Goal: Transaction & Acquisition: Purchase product/service

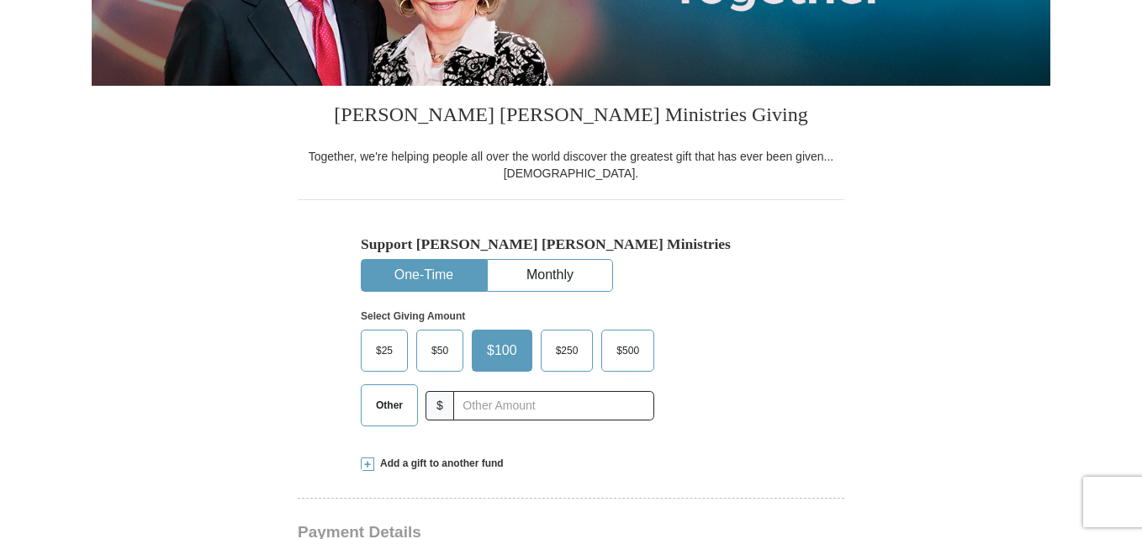
scroll to position [336, 0]
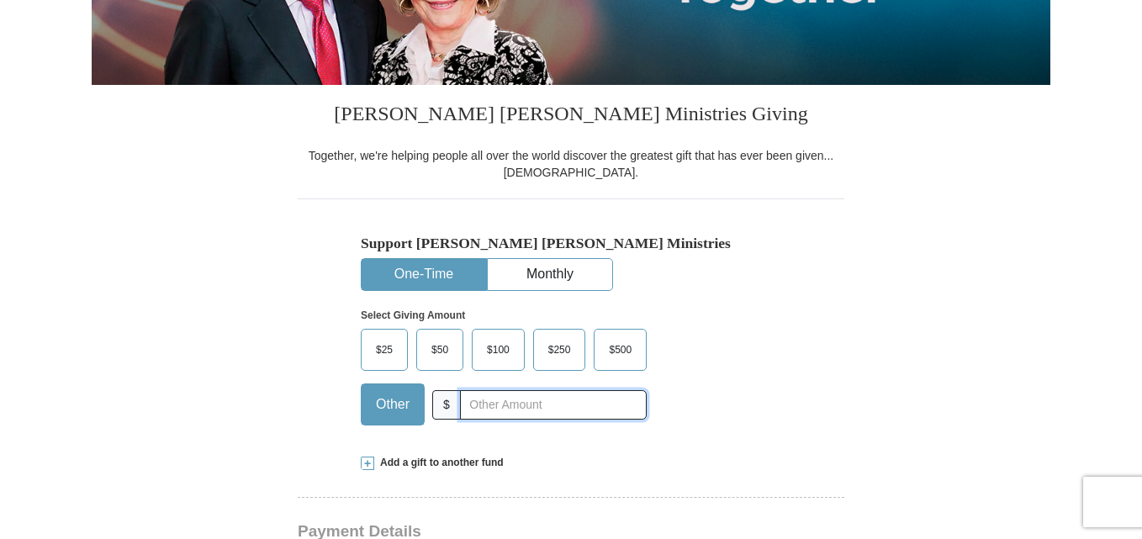
click at [476, 409] on input "text" at bounding box center [553, 404] width 187 height 29
type input "40.00"
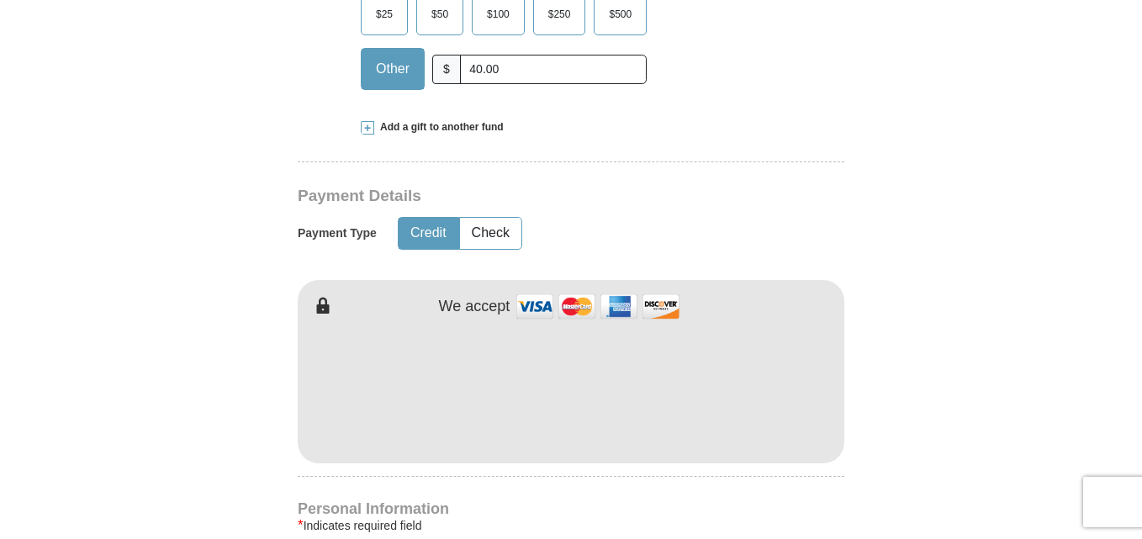
scroll to position [757, 0]
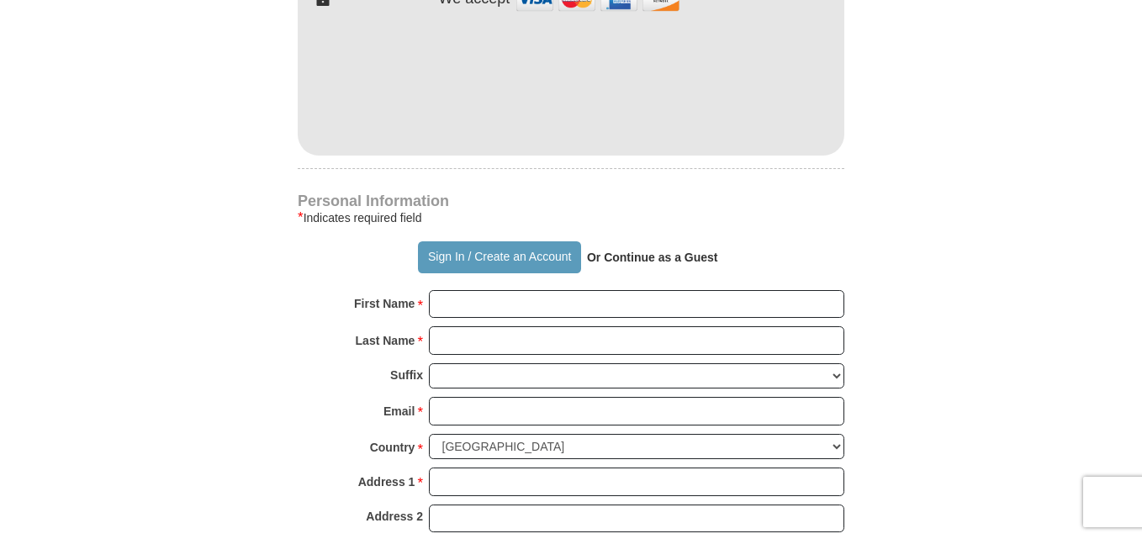
scroll to position [1009, 0]
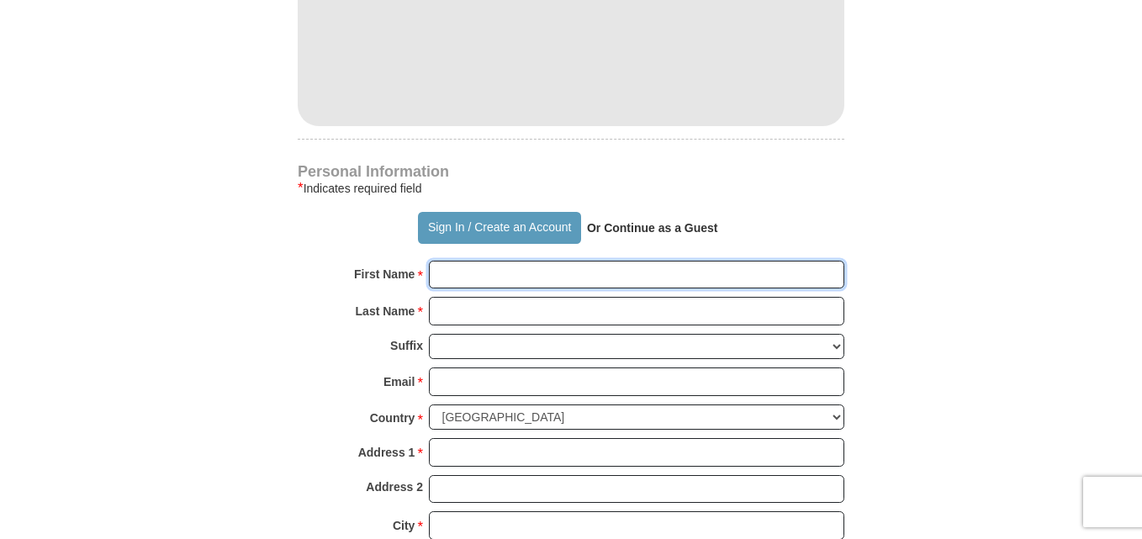
click at [472, 272] on input "First Name *" at bounding box center [637, 275] width 416 height 29
type input "[PERSON_NAME]"
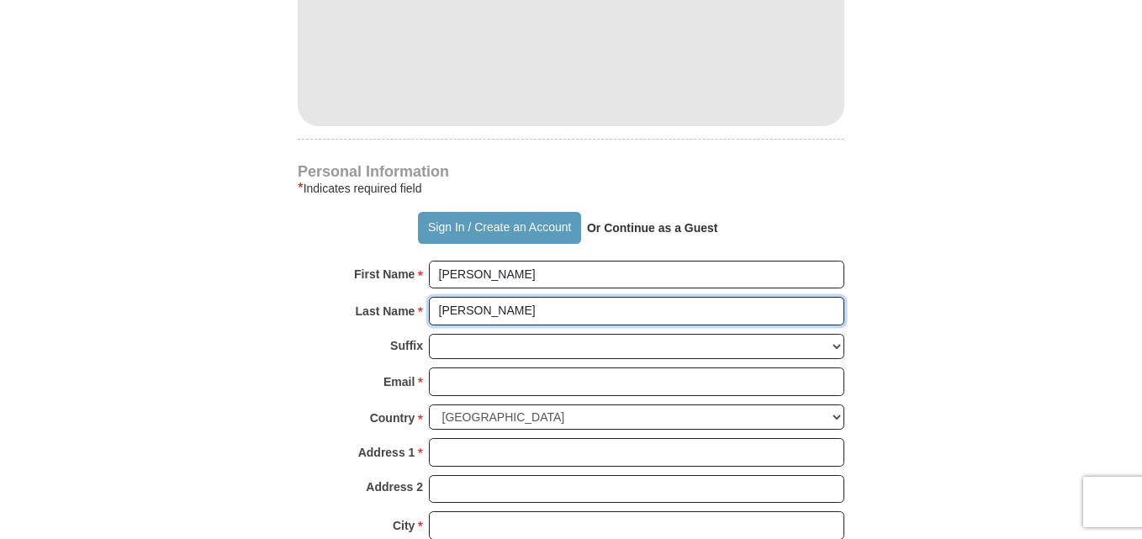
type input "[PERSON_NAME]"
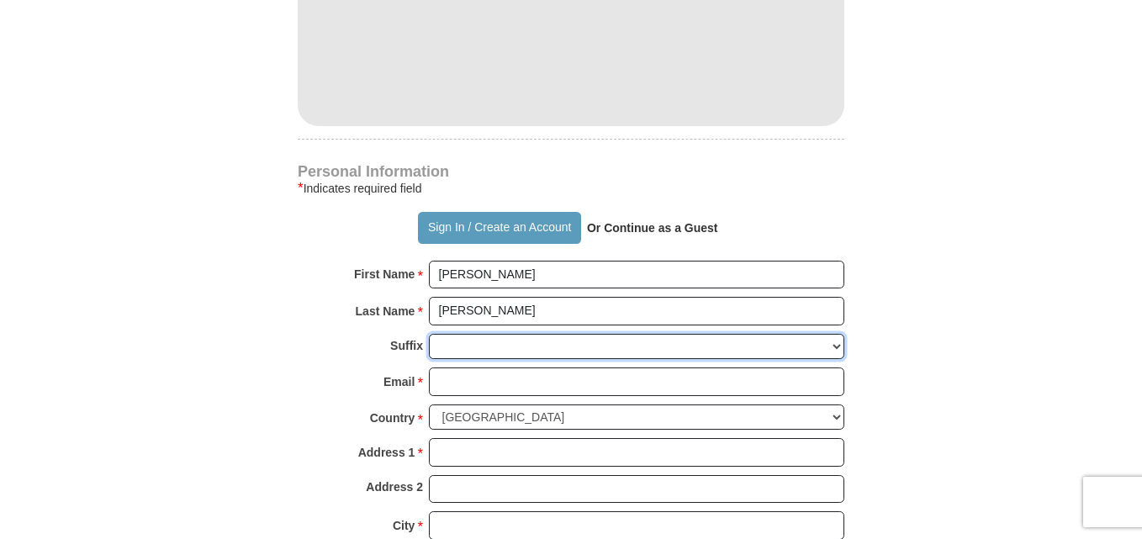
click at [524, 352] on select "[PERSON_NAME] I II III IV V VI" at bounding box center [637, 347] width 416 height 26
select select "Sr"
click at [429, 334] on select "[PERSON_NAME] I II III IV V VI" at bounding box center [637, 347] width 416 height 26
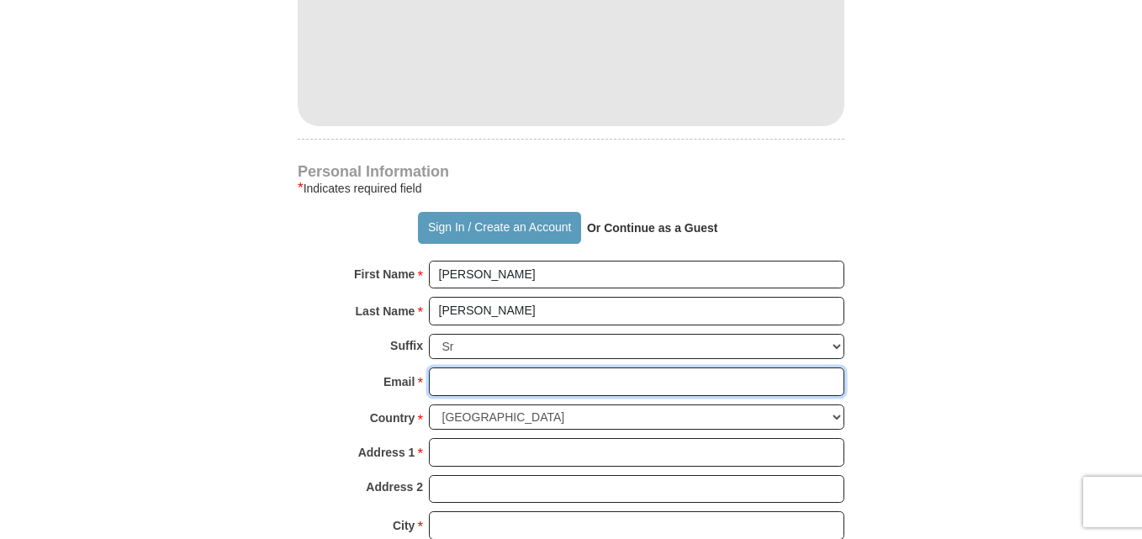
click at [505, 382] on input "Email *" at bounding box center [637, 382] width 416 height 29
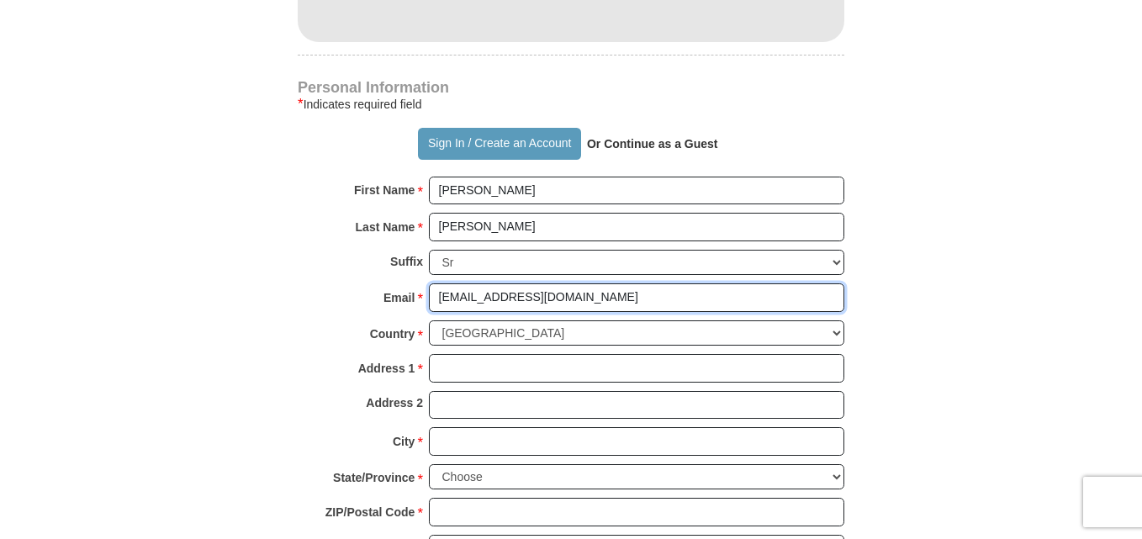
type input "[EMAIL_ADDRESS][DOMAIN_NAME]"
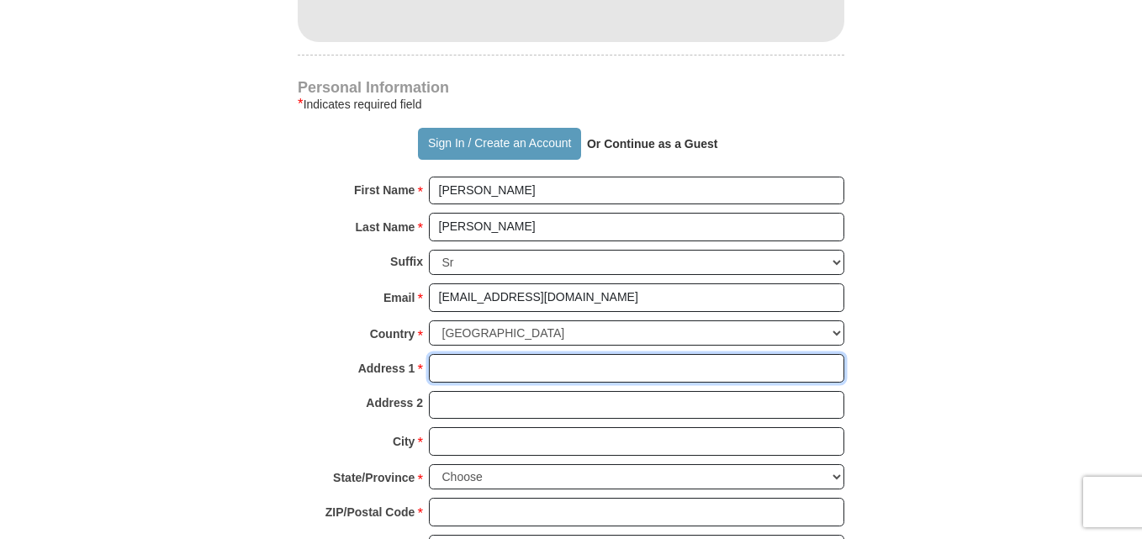
click at [448, 370] on input "Address 1 *" at bounding box center [637, 368] width 416 height 29
type input "[STREET_ADDRESS]"
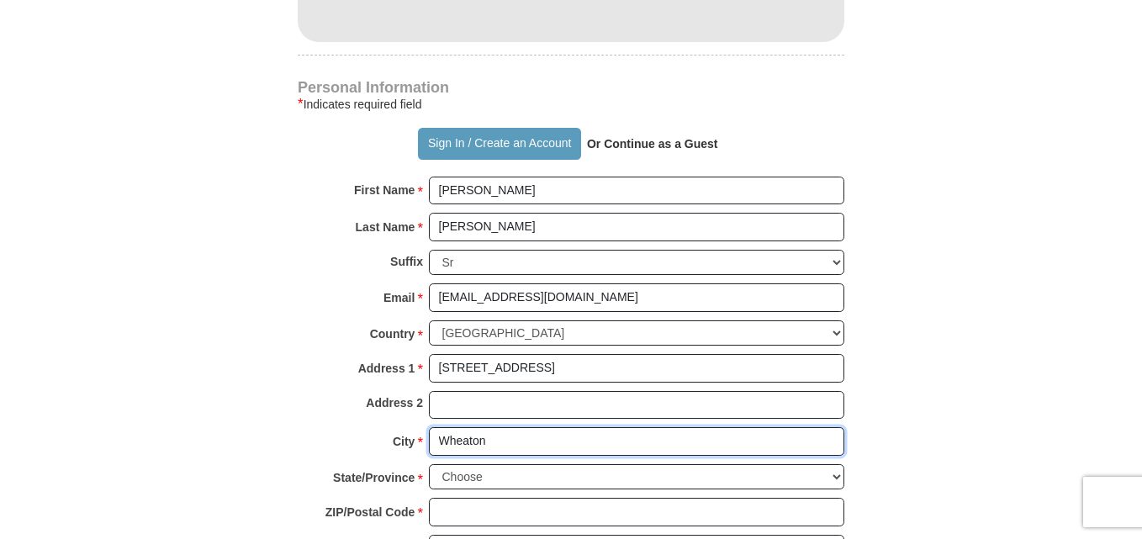
type input "Wheaton"
select select "IL"
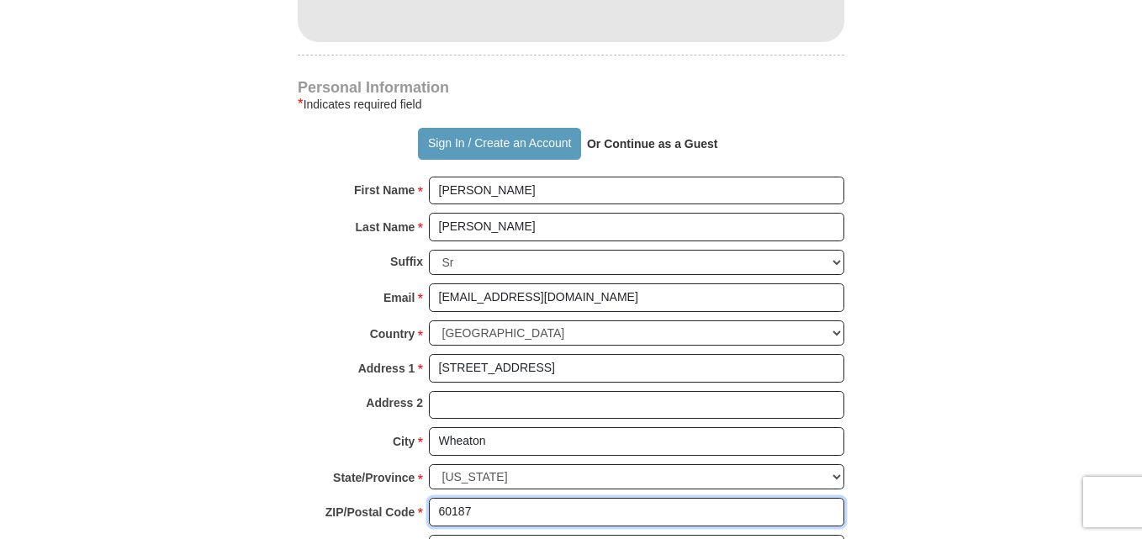
type input "60187"
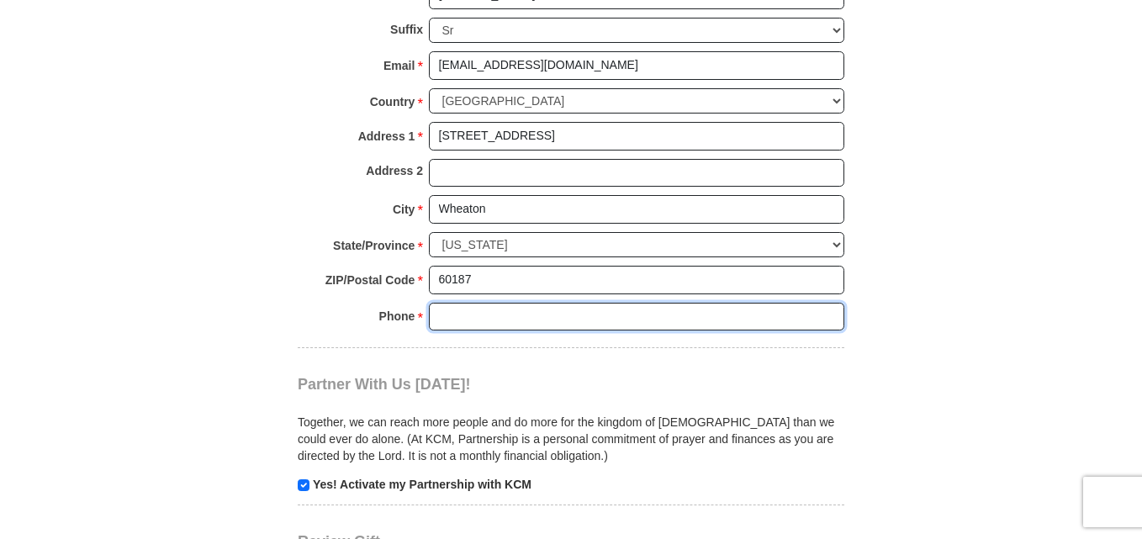
scroll to position [1374, 0]
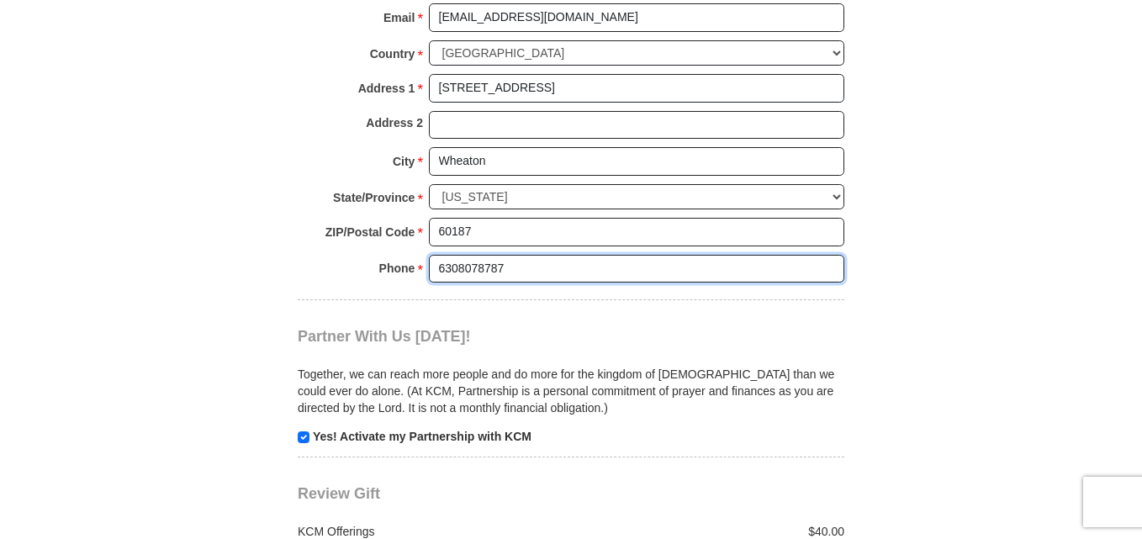
type input "6308078787"
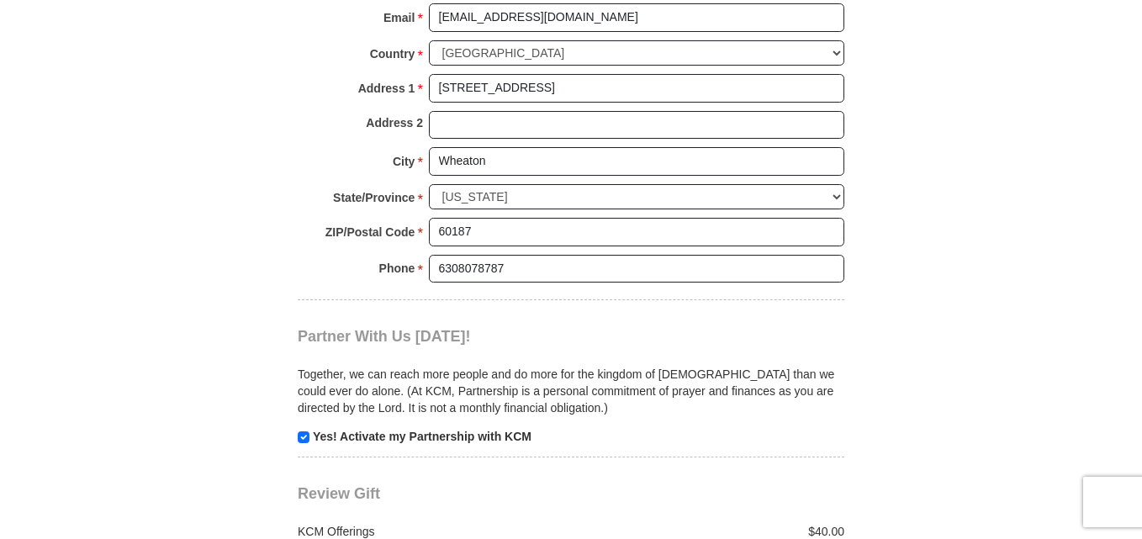
click at [56, 180] on body "Sign In Already have an account? Sign in for faster giving. Don't have an accou…" at bounding box center [571, 237] width 1142 height 3222
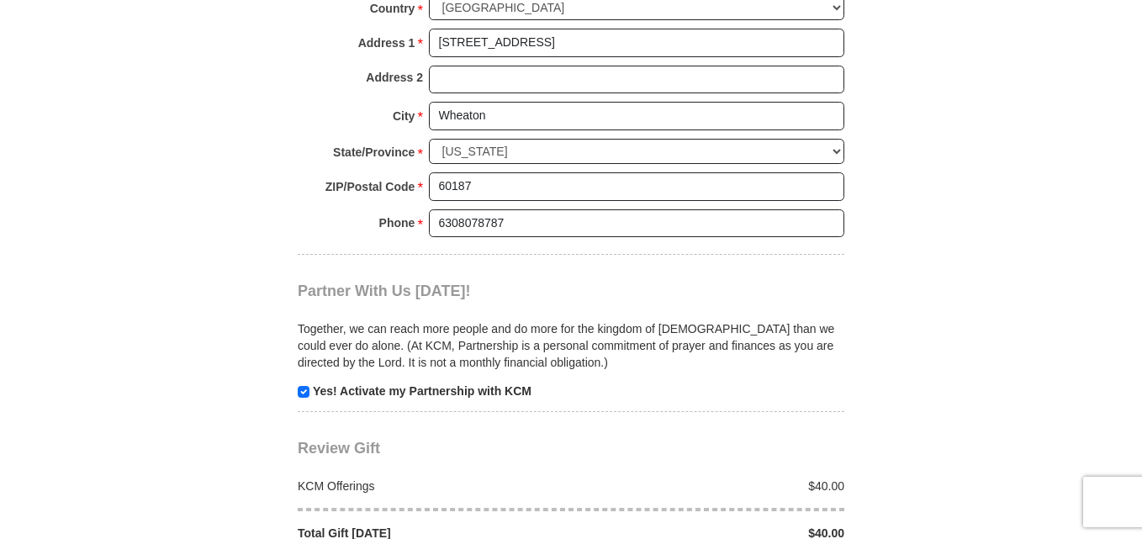
scroll to position [1458, 0]
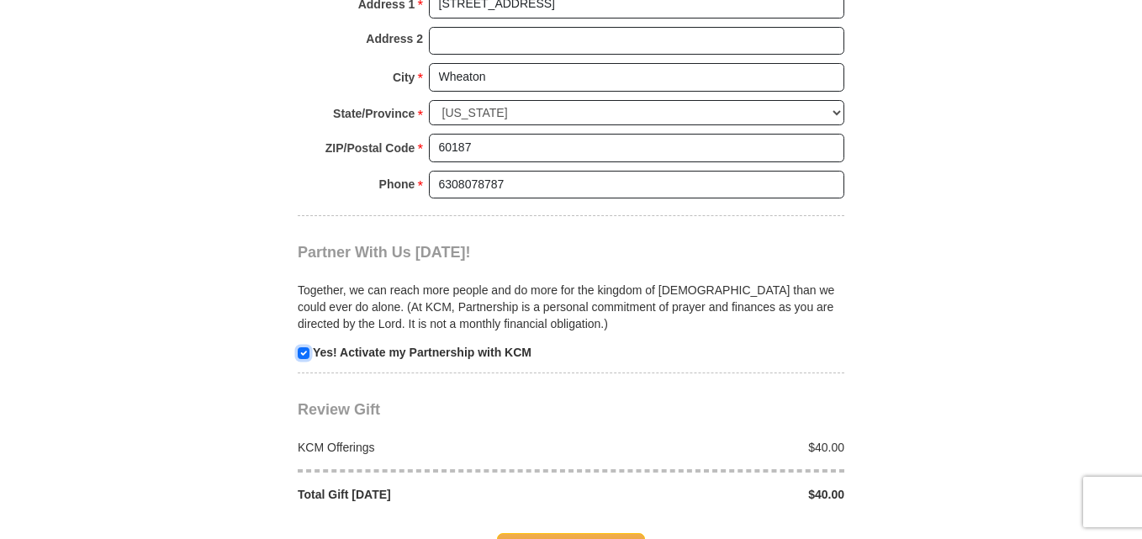
click at [303, 355] on input "checkbox" at bounding box center [304, 353] width 12 height 12
checkbox input "false"
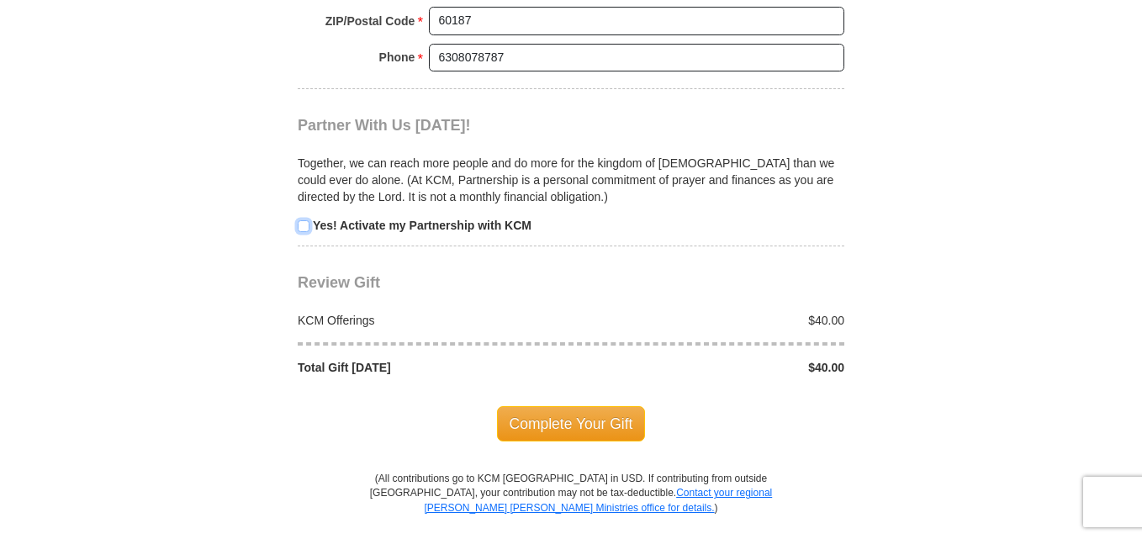
scroll to position [1626, 0]
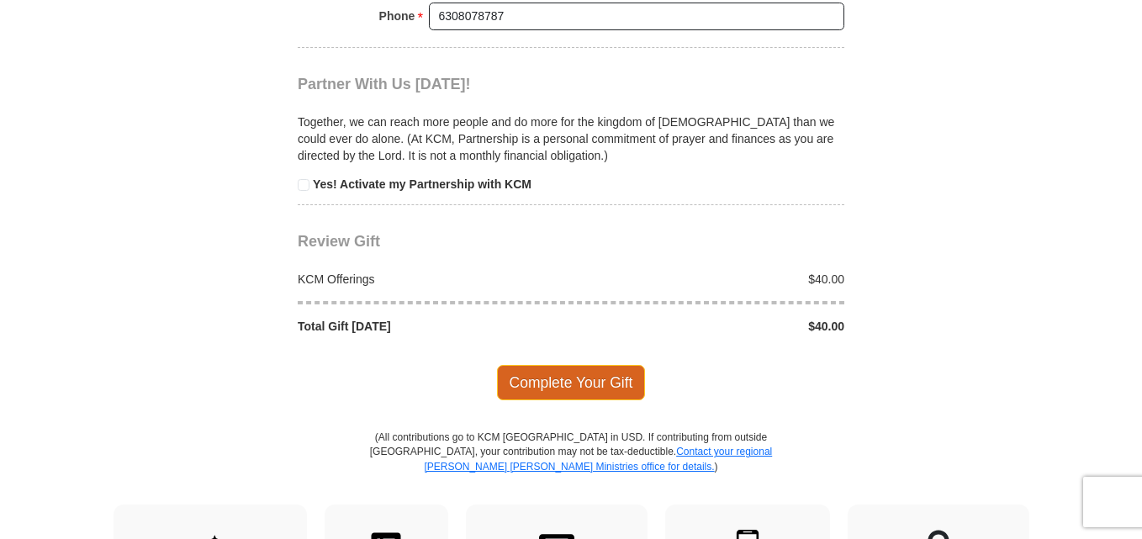
click at [554, 381] on span "Complete Your Gift" at bounding box center [571, 382] width 149 height 35
